Goal: Task Accomplishment & Management: Complete application form

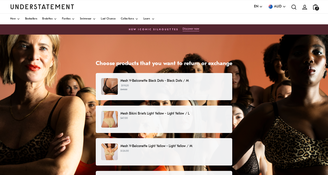
click at [171, 120] on p "$47.00" at bounding box center [173, 118] width 106 height 4
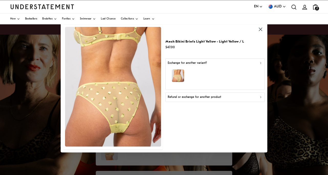
click at [236, 98] on div "Refund or exchange for another product" at bounding box center [214, 97] width 95 height 5
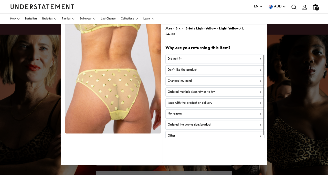
click at [229, 60] on div "Did not fit" at bounding box center [214, 59] width 95 height 5
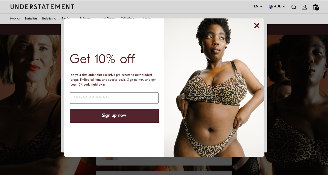
click at [257, 26] on icon "Close dialog" at bounding box center [256, 26] width 4 height 4
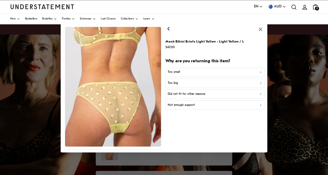
click at [210, 72] on div "Too small" at bounding box center [214, 72] width 95 height 5
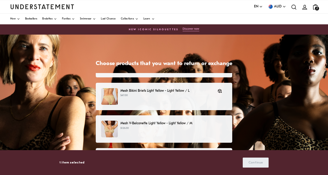
scroll to position [19, 0]
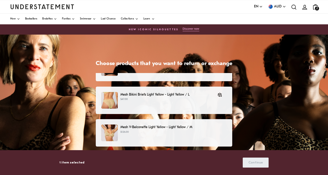
click at [201, 131] on p "$126.00" at bounding box center [173, 132] width 106 height 4
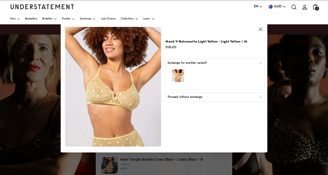
click at [205, 98] on div "Proceed without exchange" at bounding box center [214, 97] width 95 height 5
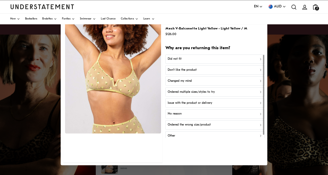
click at [206, 59] on div "Did not fit" at bounding box center [214, 59] width 95 height 5
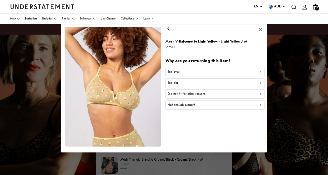
click at [197, 72] on div "Too small" at bounding box center [214, 72] width 95 height 5
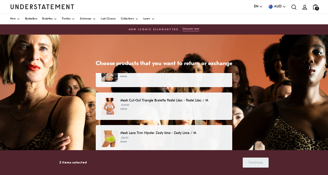
scroll to position [112, 0]
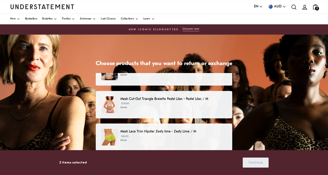
click at [204, 109] on div "Mesh Cut-Out Triangle Bralette Pastel Lilac - Pastel Lilac / M $109.60 $137.00" at bounding box center [164, 104] width 126 height 17
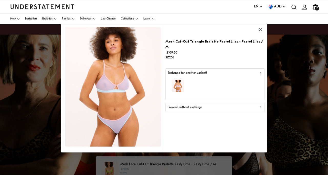
click at [214, 105] on div "Proceed without exchange" at bounding box center [214, 107] width 95 height 5
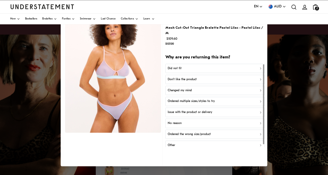
click at [211, 66] on div "Did not fit" at bounding box center [214, 68] width 95 height 5
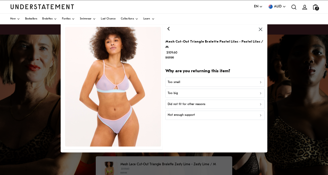
click at [209, 113] on div "Not enough support" at bounding box center [214, 115] width 95 height 5
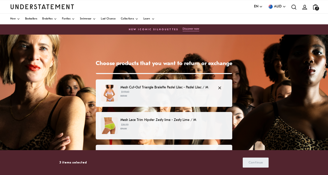
scroll to position [126, 0]
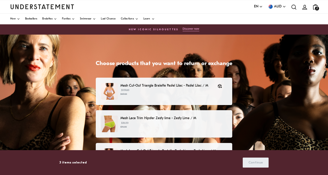
click at [205, 121] on p "$56.00 $70.00" at bounding box center [173, 125] width 106 height 8
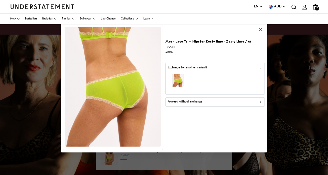
click at [212, 101] on div "Proceed without exchange" at bounding box center [214, 101] width 95 height 5
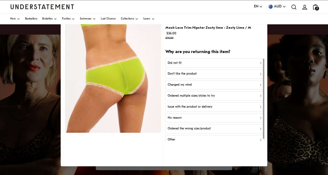
click at [212, 62] on div "Did not fit" at bounding box center [214, 63] width 95 height 5
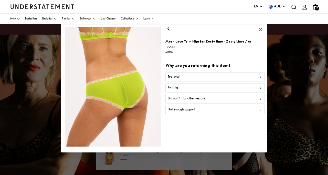
click at [202, 87] on div "Too big" at bounding box center [214, 87] width 95 height 5
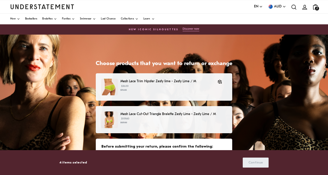
scroll to position [180, 0]
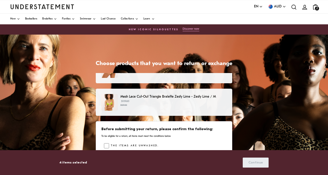
click at [201, 101] on p "$109.60 $137.00" at bounding box center [173, 103] width 106 height 8
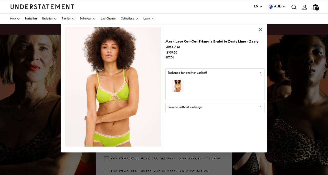
click at [207, 105] on div "Proceed without exchange" at bounding box center [214, 107] width 95 height 5
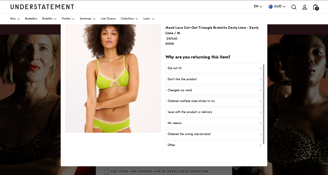
click at [191, 66] on div "Did not fit" at bounding box center [214, 68] width 95 height 5
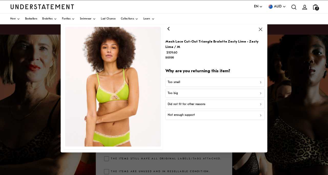
click at [178, 80] on p "Too small" at bounding box center [173, 82] width 13 height 5
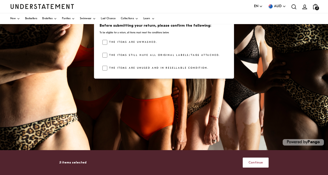
scroll to position [180, 0]
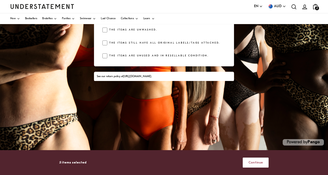
click at [254, 163] on span "Continue" at bounding box center [255, 162] width 15 height 9
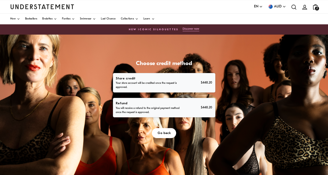
click at [163, 106] on p "You will receive a refund to the original payment method once the request is ap…" at bounding box center [148, 110] width 64 height 8
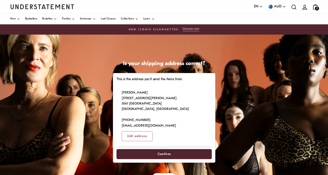
click at [167, 149] on span "Confirm" at bounding box center [163, 153] width 13 height 9
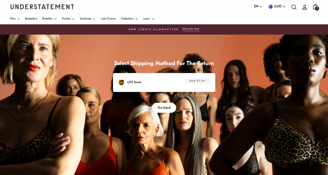
click at [197, 81] on span "AUD 47.00" at bounding box center [197, 81] width 16 height 5
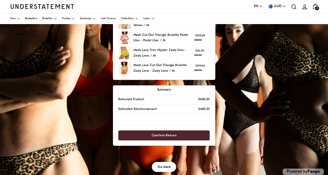
scroll to position [87, 0]
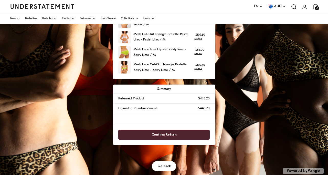
click at [170, 132] on span "Confirm Return" at bounding box center [163, 134] width 25 height 9
